Goal: Navigation & Orientation: Find specific page/section

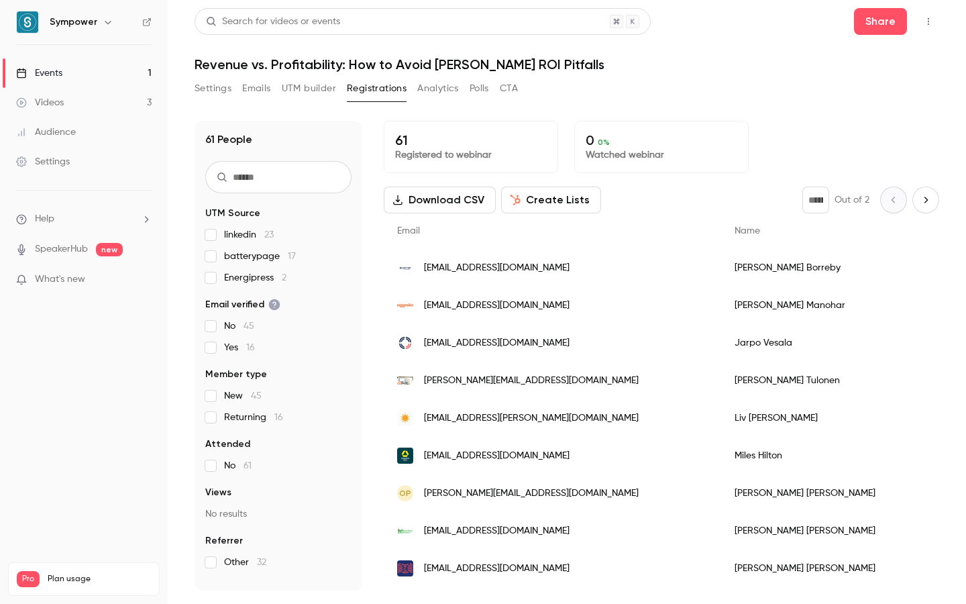
click at [117, 72] on link "Events 1" at bounding box center [84, 73] width 168 height 30
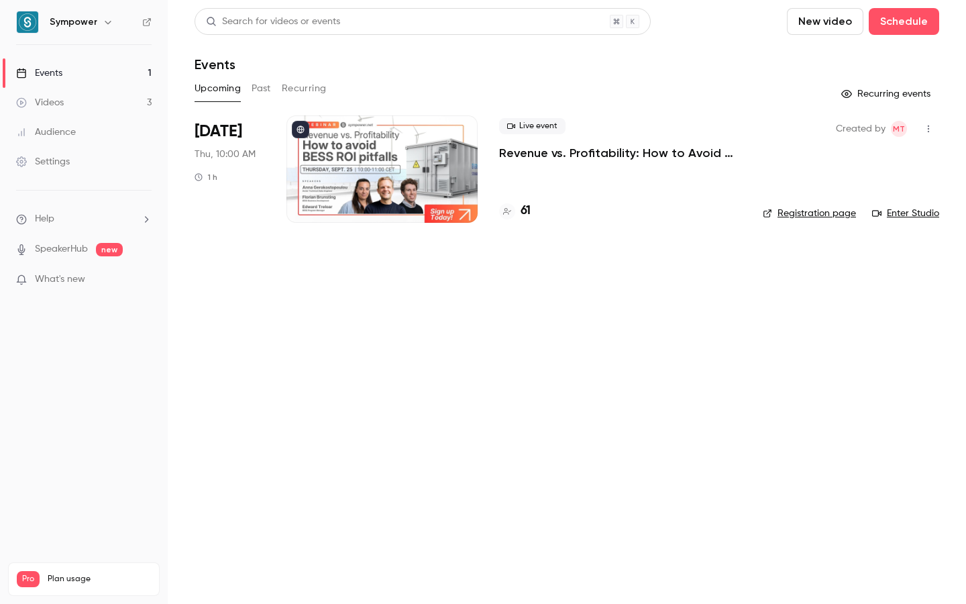
click at [801, 220] on div "Created by MT Registration page Enter Studio" at bounding box center [851, 168] width 176 height 107
click at [799, 215] on link "Registration page" at bounding box center [809, 213] width 93 height 13
